Goal: Obtain resource: Download file/media

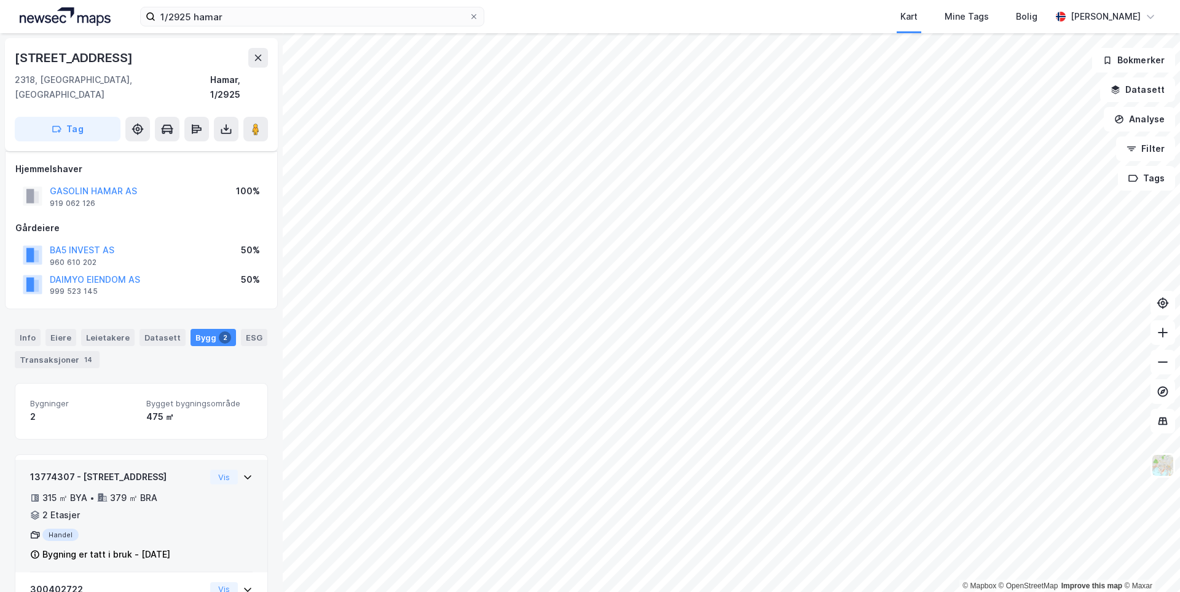
scroll to position [97, 0]
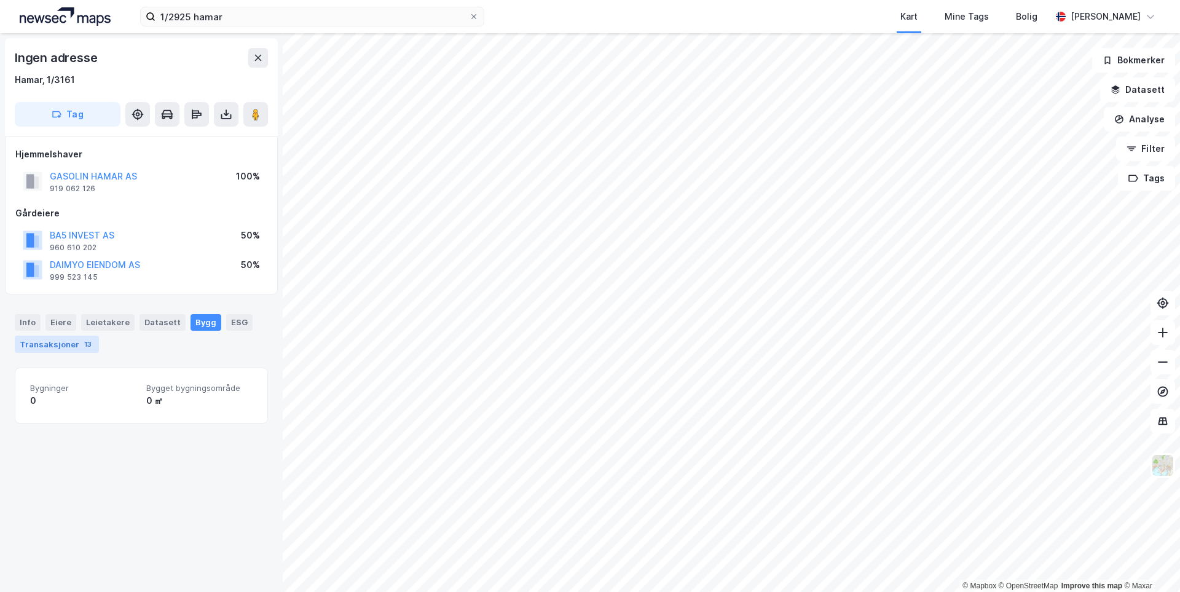
click at [66, 352] on div "Transaksjoner 13" at bounding box center [57, 343] width 84 height 17
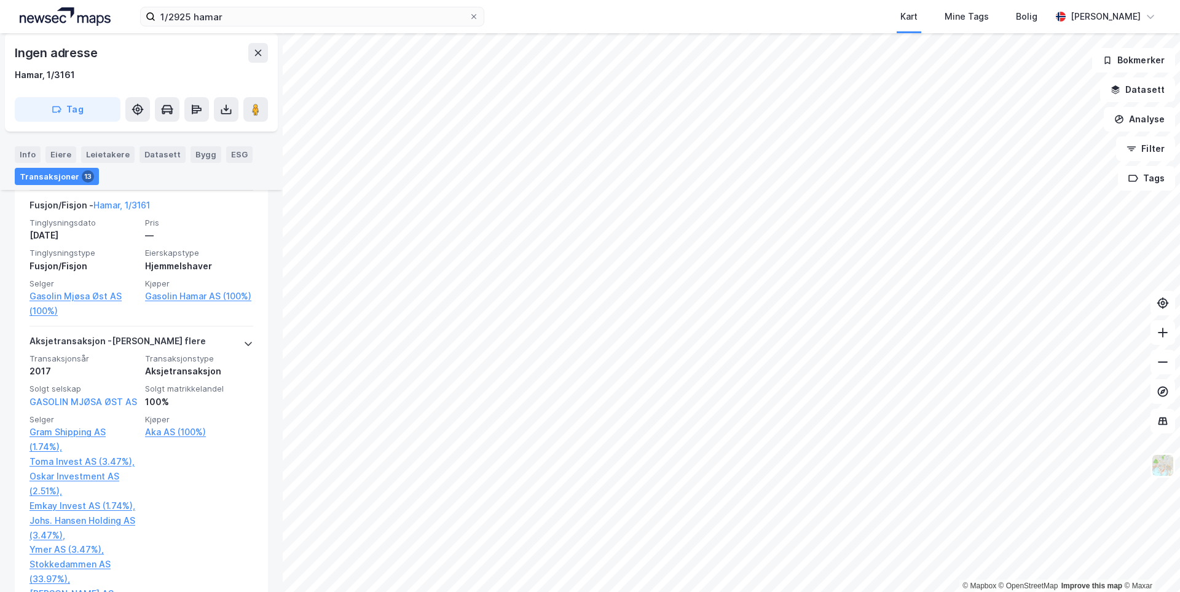
scroll to position [922, 0]
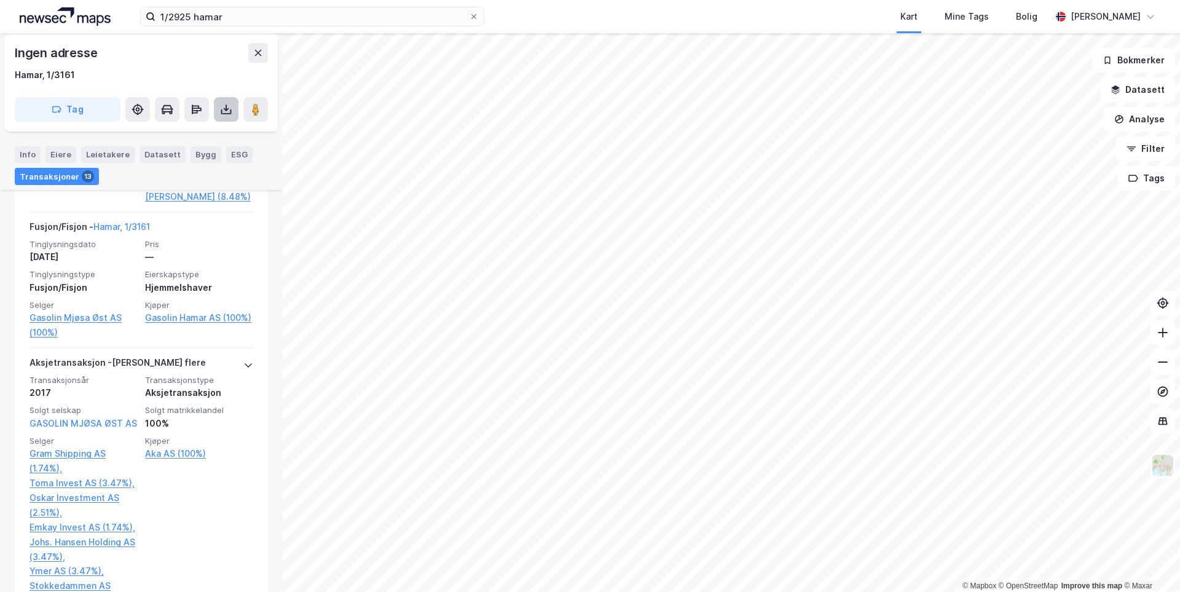
click at [228, 110] on icon at bounding box center [226, 109] width 12 height 12
click at [201, 133] on div "Last ned grunnbok" at bounding box center [165, 134] width 71 height 10
